Goal: Information Seeking & Learning: Find specific fact

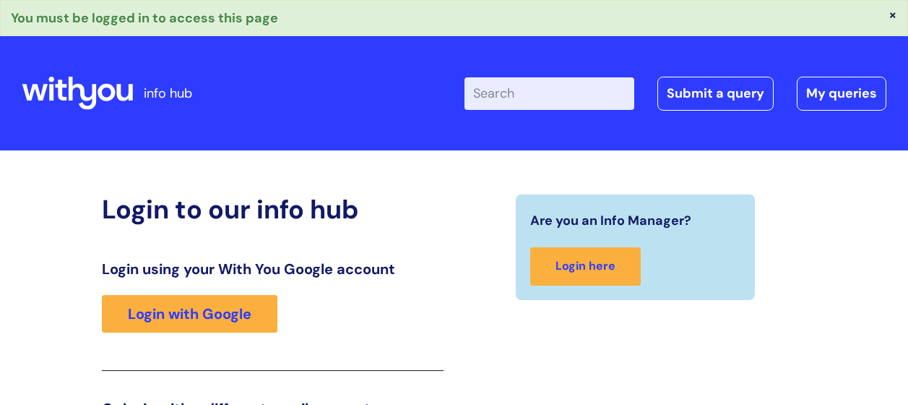
scroll to position [253, 0]
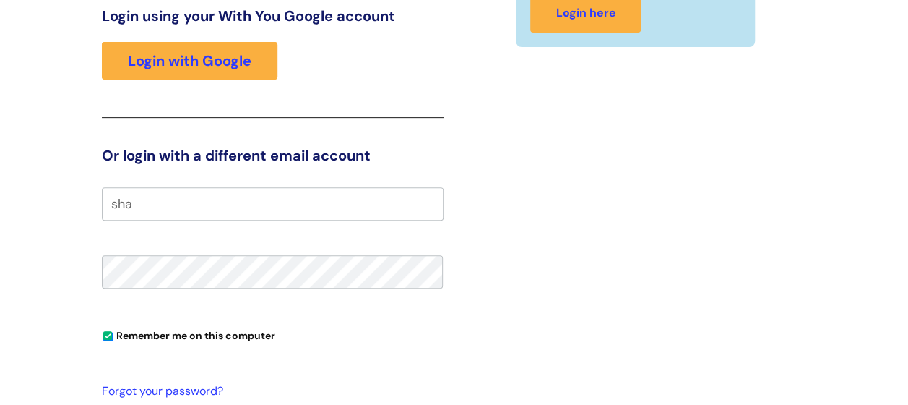
type input "sharon.hall@wearewithyou.org.uk"
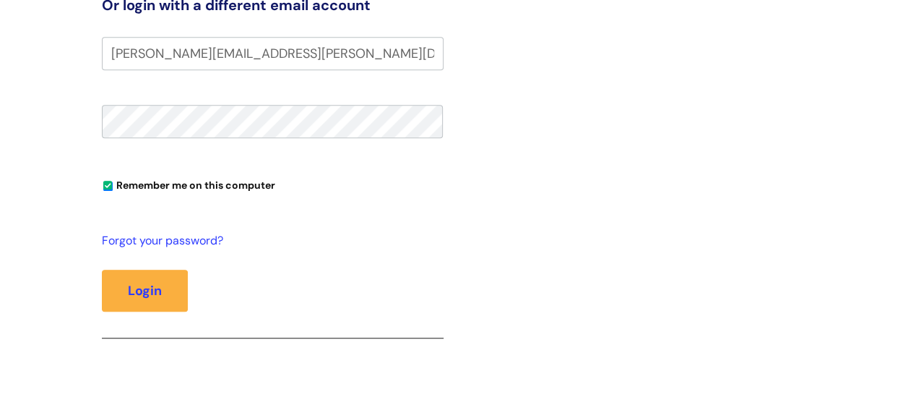
scroll to position [411, 0]
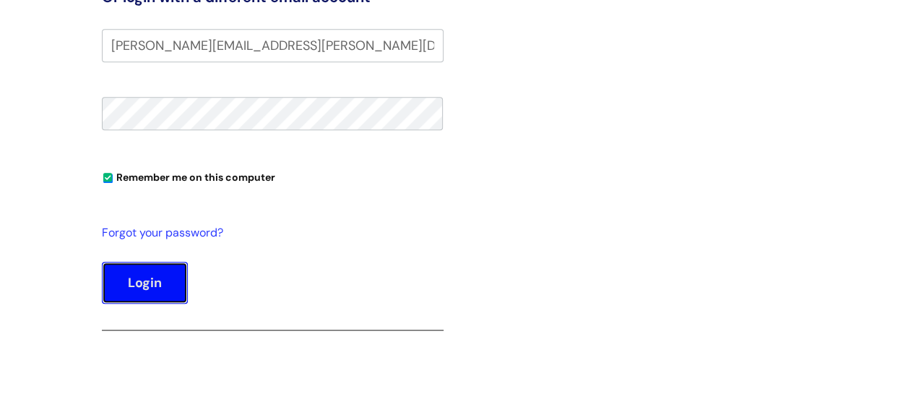
click at [168, 262] on button "Login" at bounding box center [145, 282] width 86 height 42
click at [167, 283] on button "Login" at bounding box center [145, 282] width 86 height 42
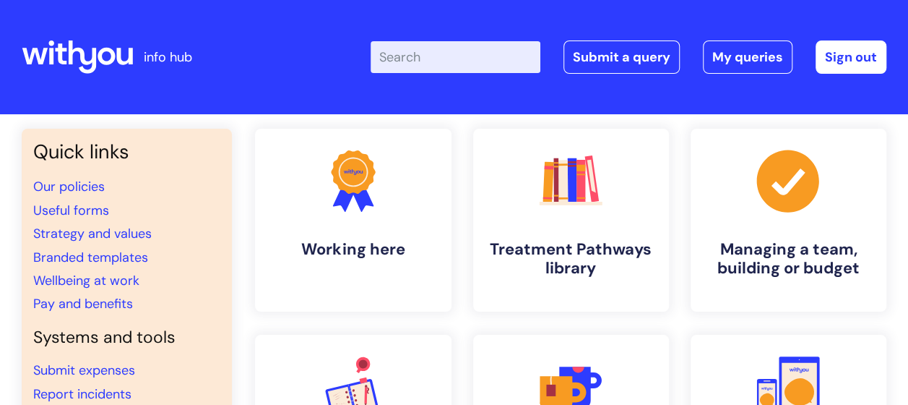
click at [421, 56] on input "Enter your search term here..." at bounding box center [456, 57] width 170 height 32
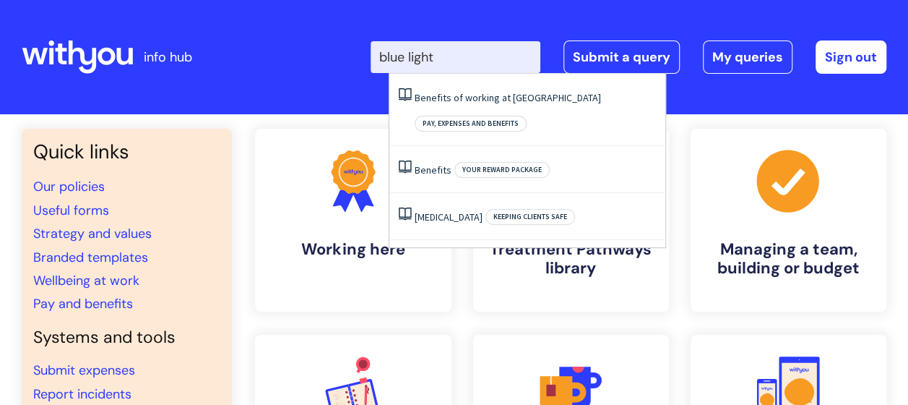
type input "blue light"
click button "Search" at bounding box center [0, 0] width 0 height 0
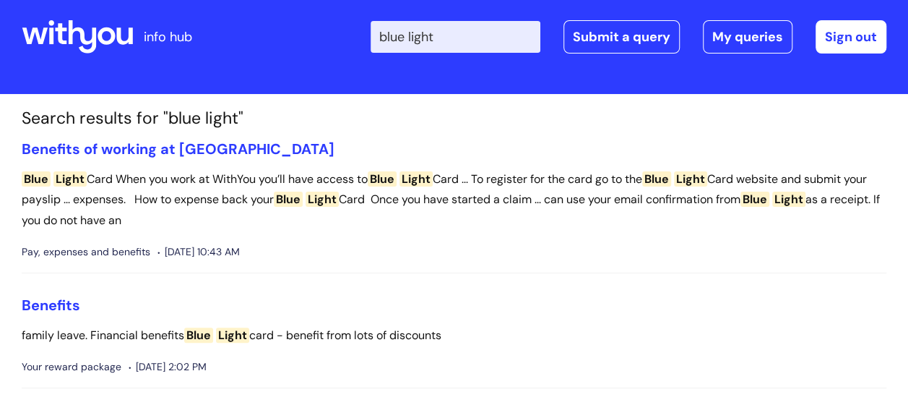
scroll to position [17, 0]
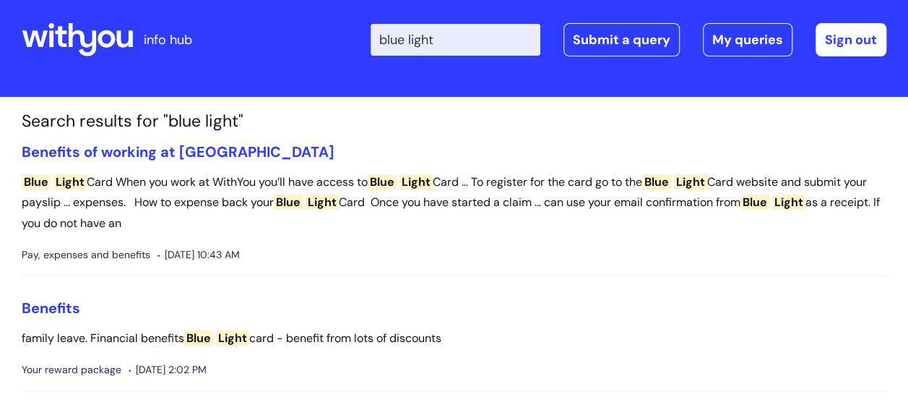
click at [71, 183] on span "Light" at bounding box center [69, 181] width 33 height 15
click at [112, 153] on link "Benefits of working at [GEOGRAPHIC_DATA]" at bounding box center [178, 151] width 313 height 19
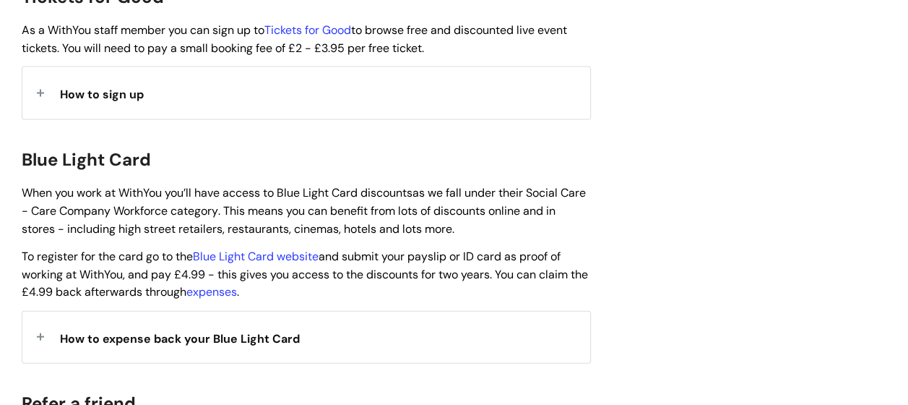
scroll to position [1423, 0]
click at [290, 248] on link "Blue Light Card website" at bounding box center [256, 255] width 126 height 15
